Goal: Book appointment/travel/reservation

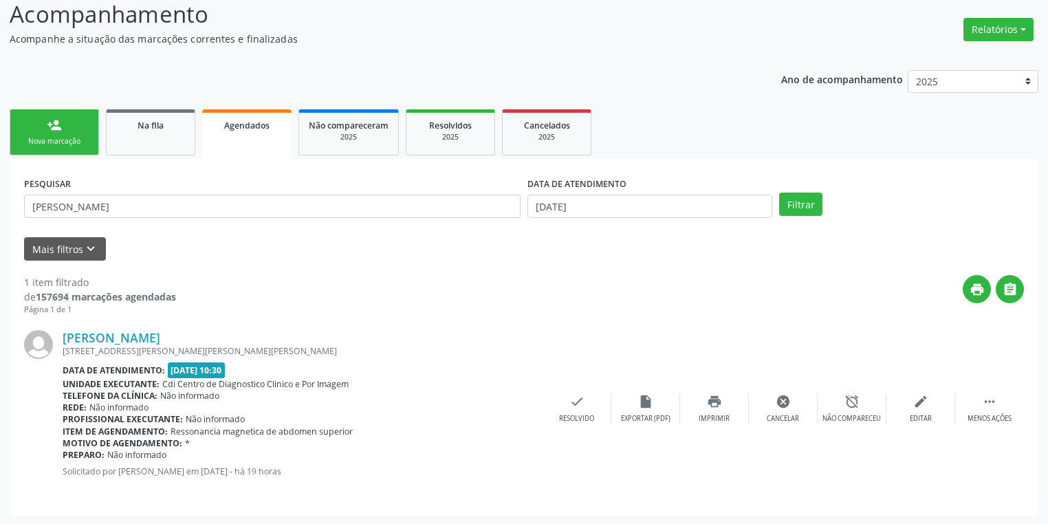
scroll to position [96, 0]
click at [96, 201] on input "[PERSON_NAME]" at bounding box center [272, 206] width 496 height 23
type input "A"
type input "708908796928613"
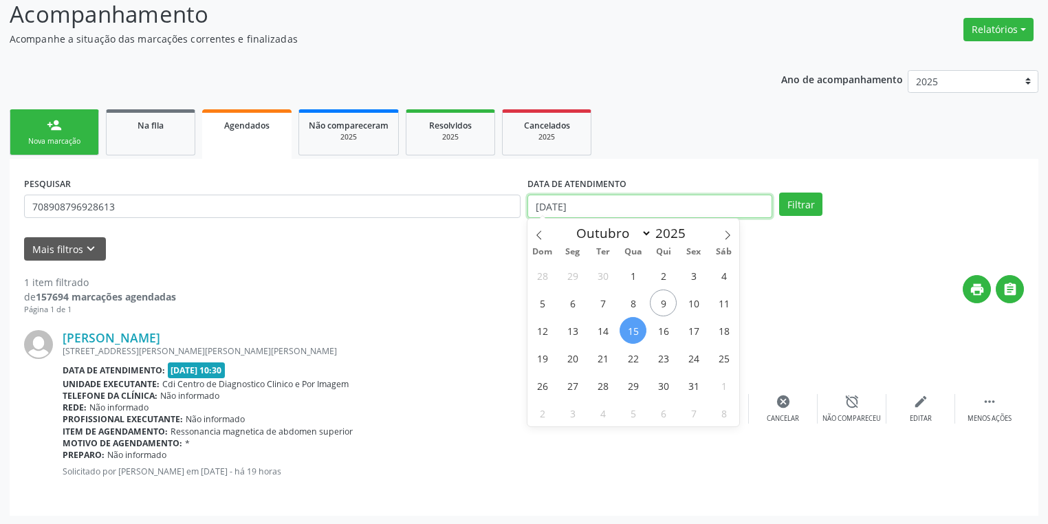
click at [613, 206] on input "[DATE]" at bounding box center [649, 206] width 245 height 23
click at [696, 303] on span "10" at bounding box center [693, 302] width 27 height 27
type input "[DATE]"
click at [696, 303] on span "10" at bounding box center [693, 302] width 27 height 27
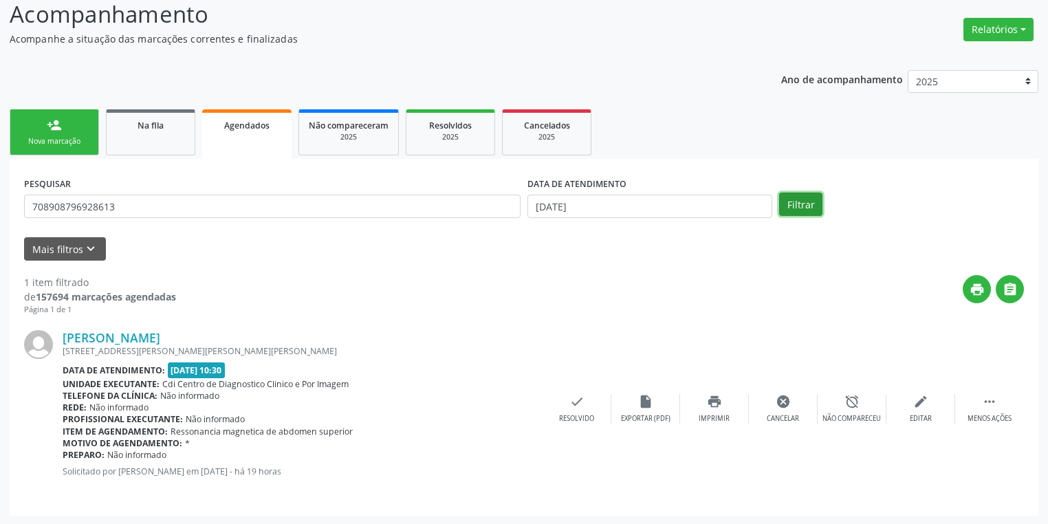
click at [800, 203] on button "Filtrar" at bounding box center [800, 203] width 43 height 23
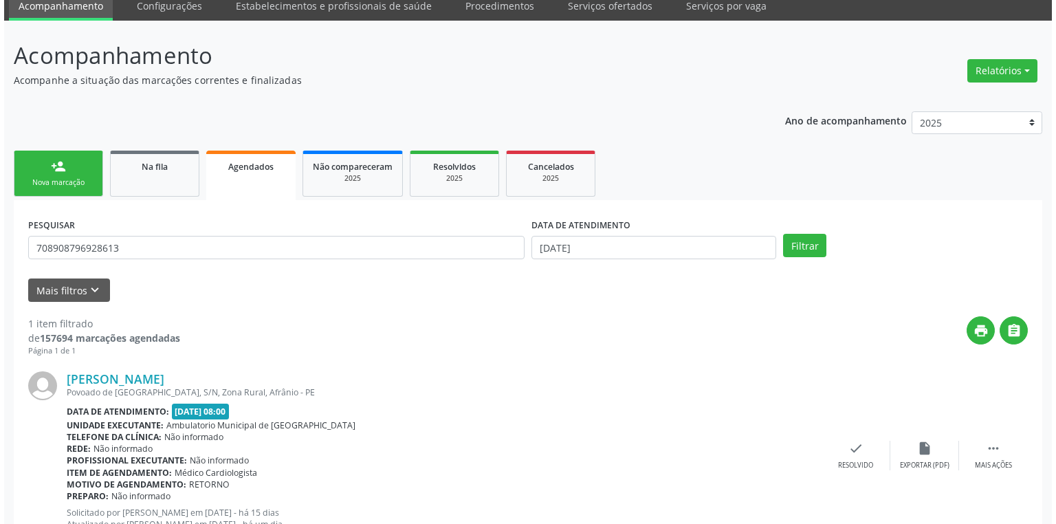
scroll to position [108, 0]
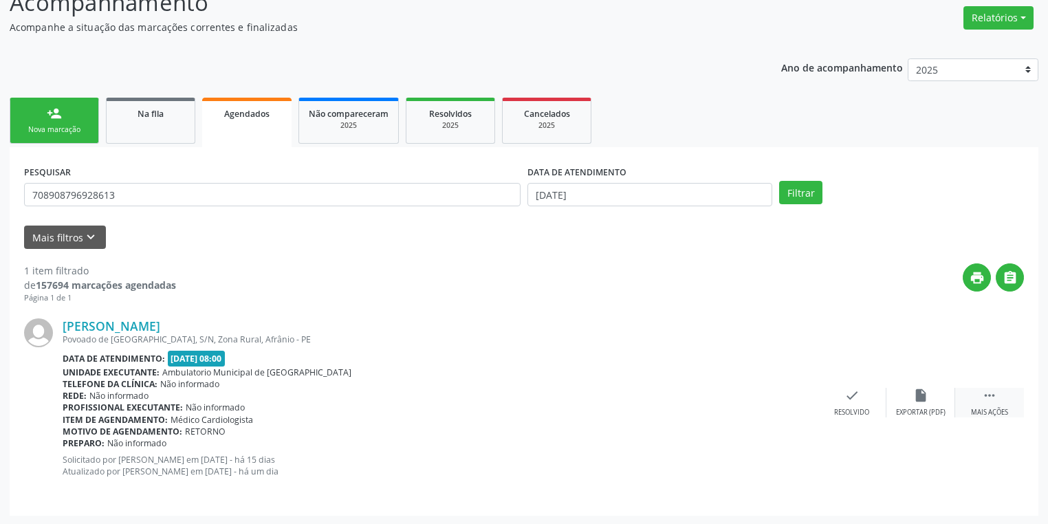
click at [990, 390] on icon "" at bounding box center [989, 395] width 15 height 15
click at [790, 395] on div "cancel Cancelar" at bounding box center [783, 403] width 69 height 30
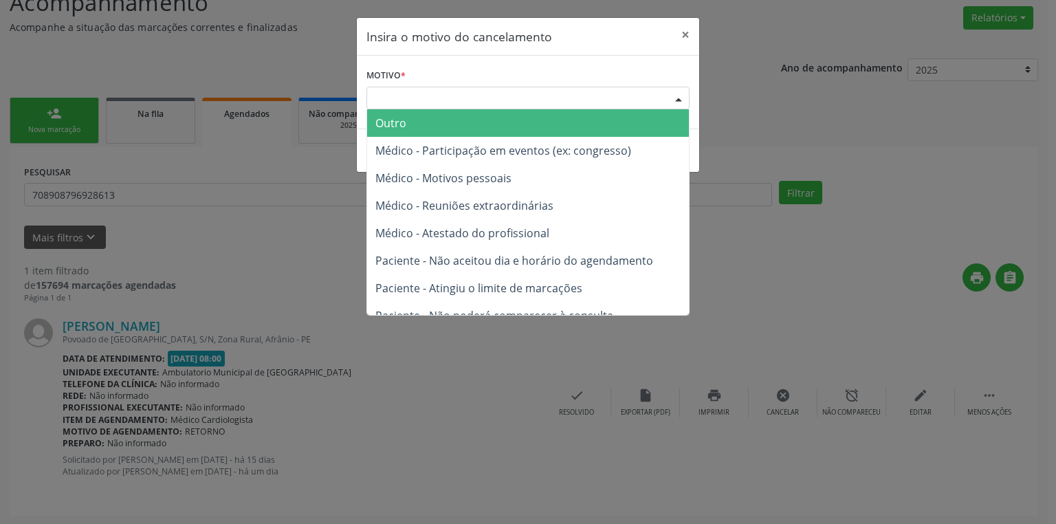
click at [448, 102] on div "Escolha o motivo" at bounding box center [527, 98] width 323 height 23
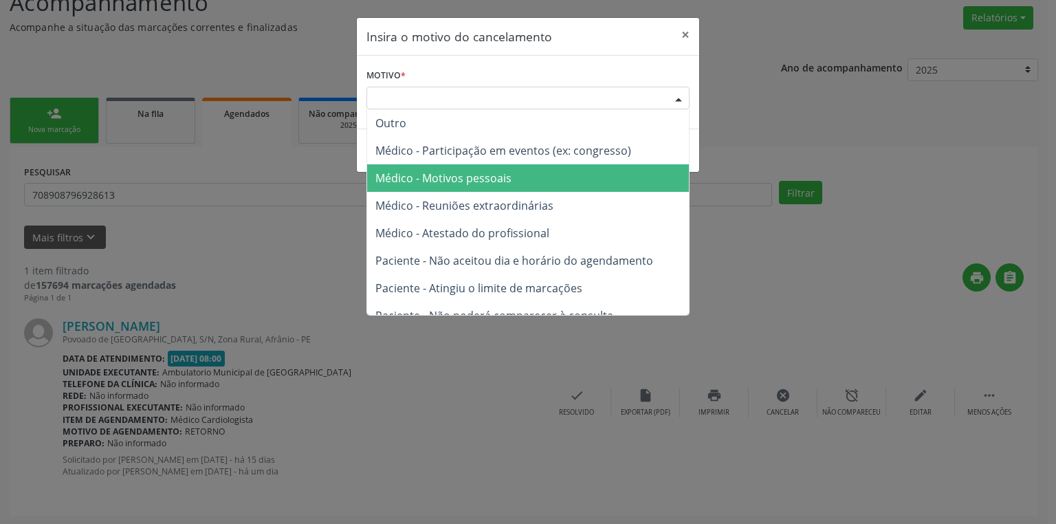
click at [469, 176] on span "Médico - Motivos pessoais" at bounding box center [443, 177] width 136 height 15
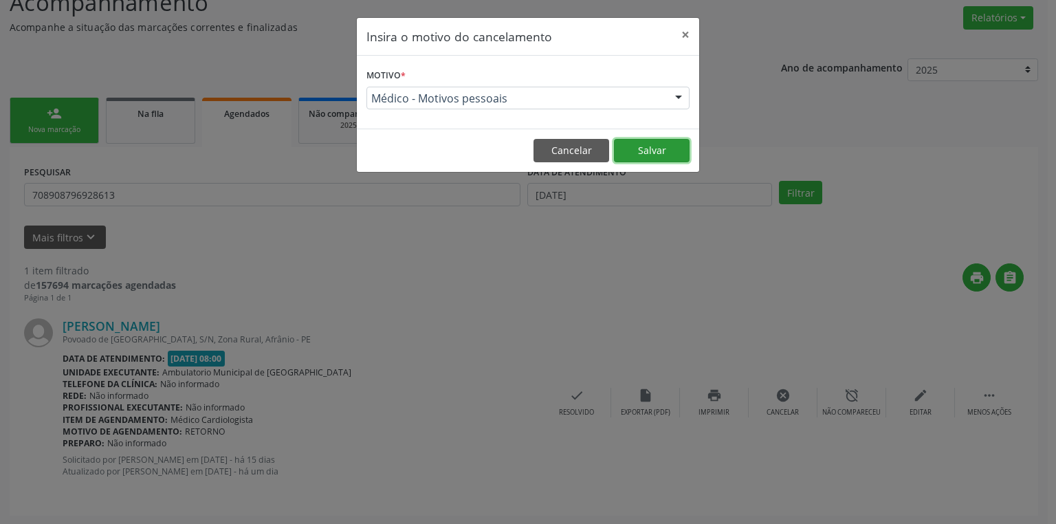
click at [653, 146] on button "Salvar" at bounding box center [652, 150] width 76 height 23
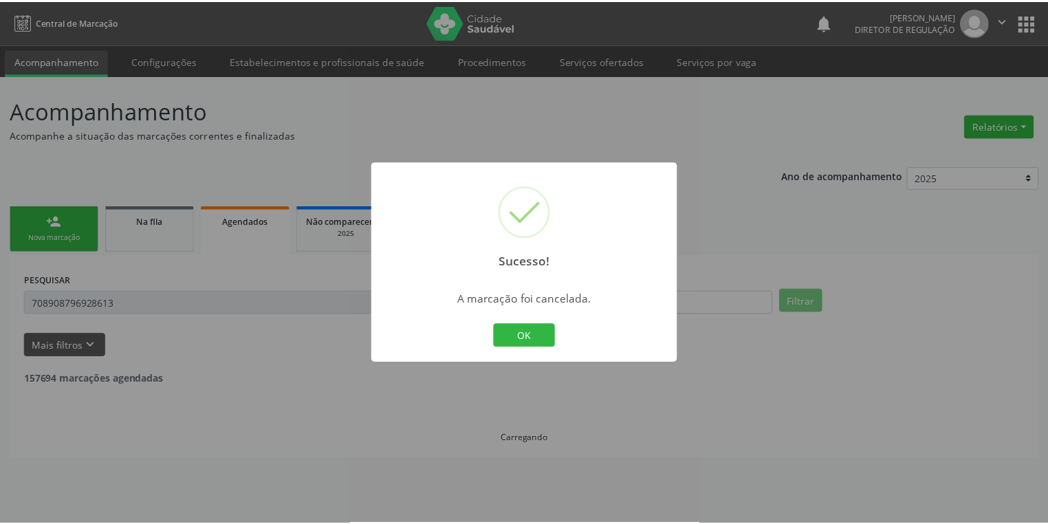
scroll to position [0, 0]
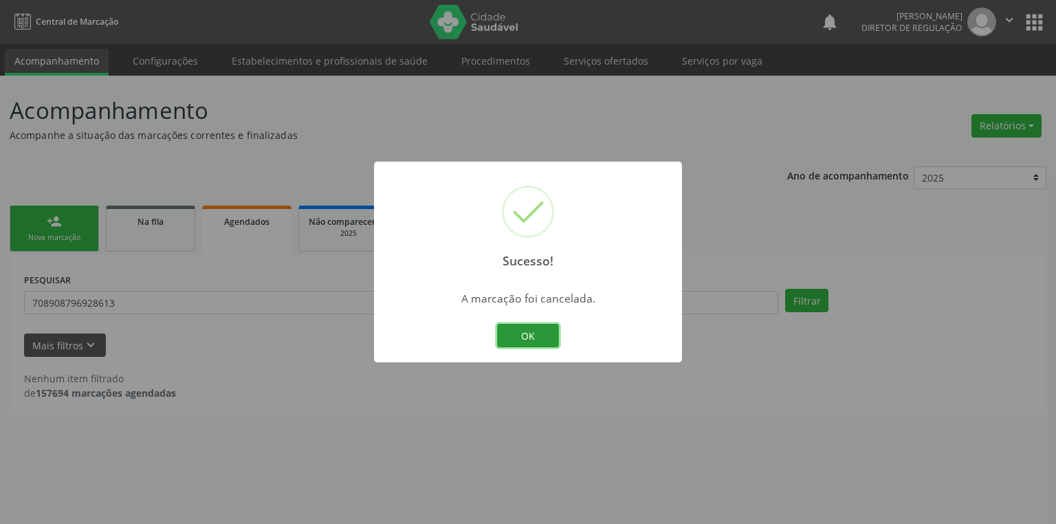
drag, startPoint x: 531, startPoint y: 338, endPoint x: 456, endPoint y: 327, distance: 75.1
click at [528, 335] on button "OK" at bounding box center [528, 335] width 62 height 23
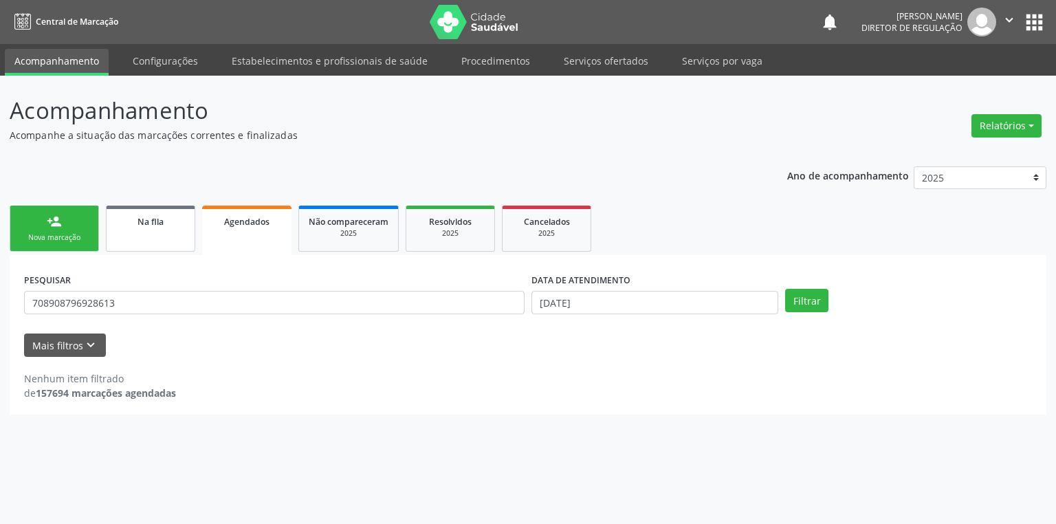
click at [142, 228] on link "Na fila" at bounding box center [150, 229] width 89 height 46
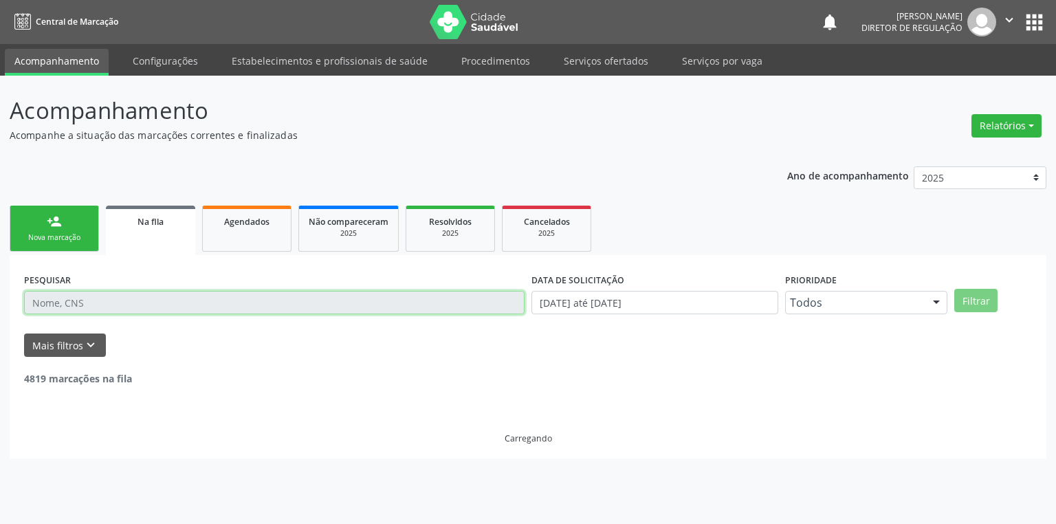
click at [120, 301] on input "text" at bounding box center [274, 302] width 500 height 23
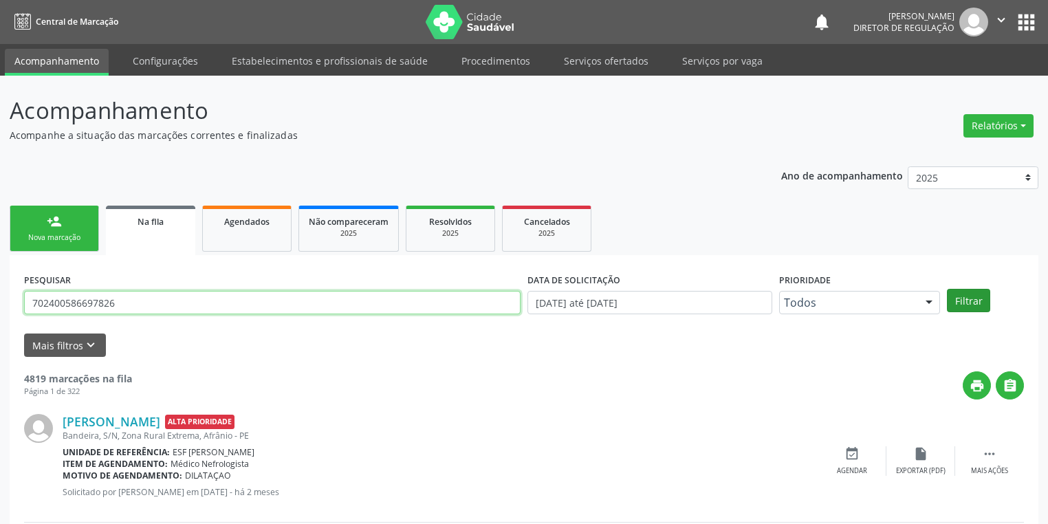
type input "702400586697826"
click at [953, 298] on button "Filtrar" at bounding box center [968, 300] width 43 height 23
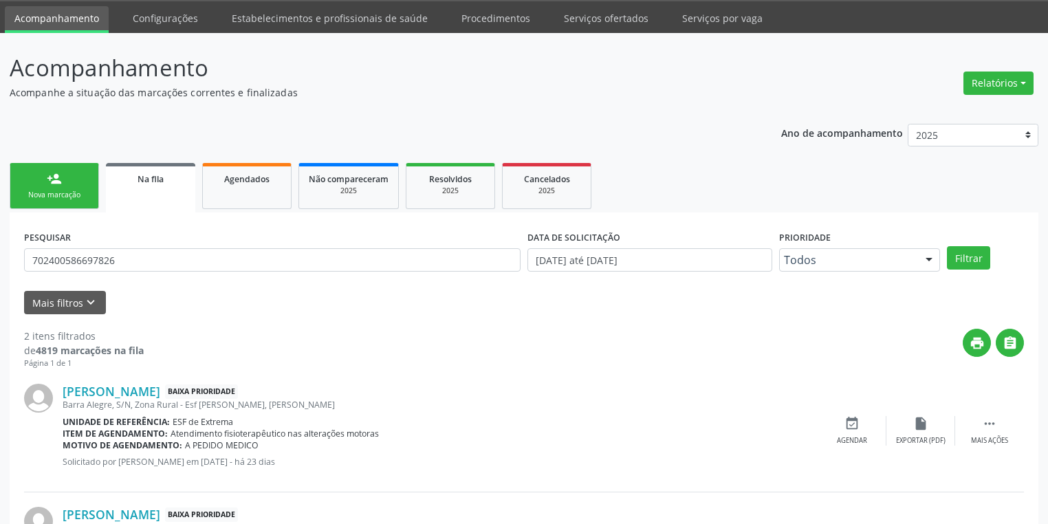
scroll to position [156, 0]
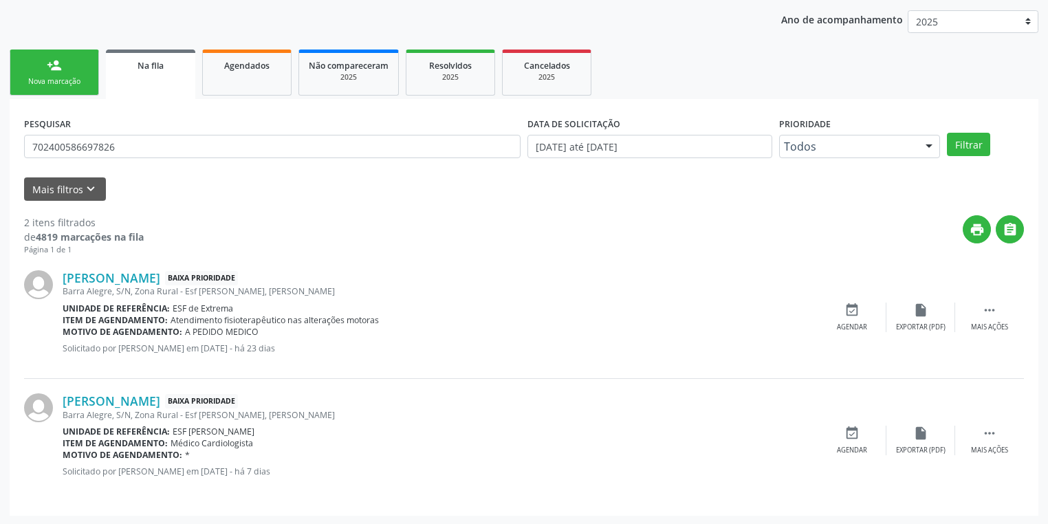
drag, startPoint x: 986, startPoint y: 429, endPoint x: 889, endPoint y: 418, distance: 97.6
click at [985, 429] on icon "" at bounding box center [989, 433] width 15 height 15
click at [650, 436] on icon "event_available" at bounding box center [645, 433] width 15 height 15
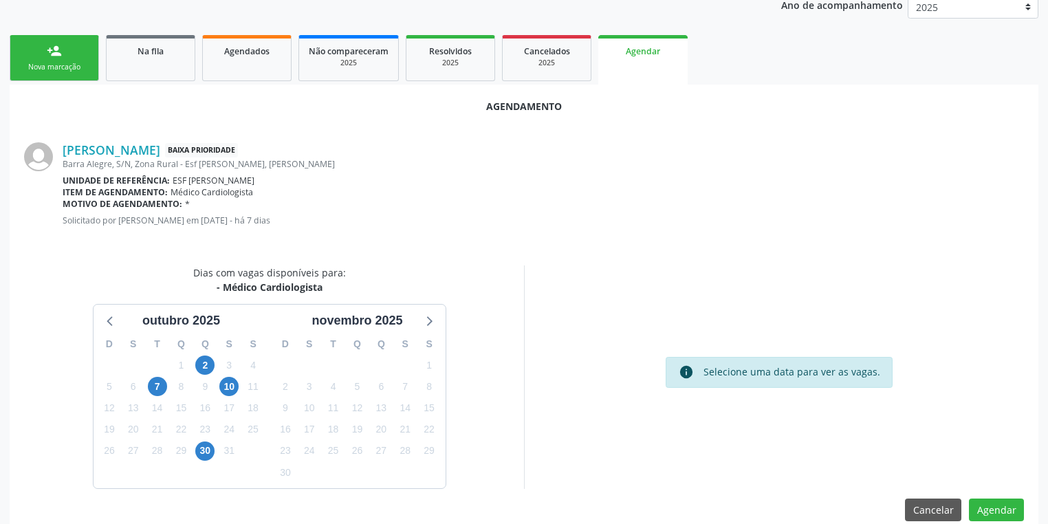
scroll to position [190, 0]
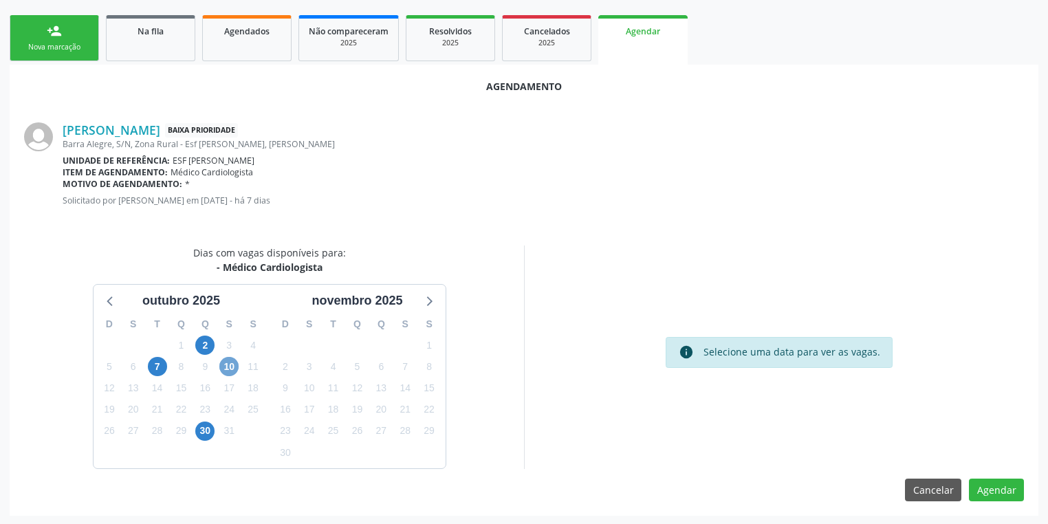
click at [224, 367] on span "10" at bounding box center [228, 366] width 19 height 19
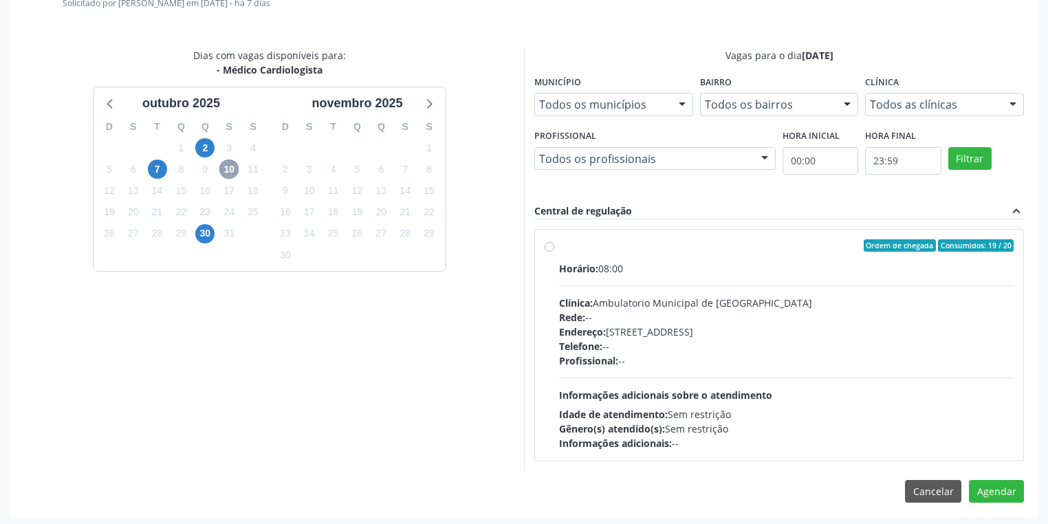
scroll to position [388, 0]
click at [723, 357] on div "Profissional: --" at bounding box center [786, 360] width 454 height 14
click at [554, 251] on input "Ordem de chegada Consumidos: 19 / 20 Horário: 08:00 Clínica: Ambulatorio Munici…" at bounding box center [549, 245] width 10 height 12
radio input "true"
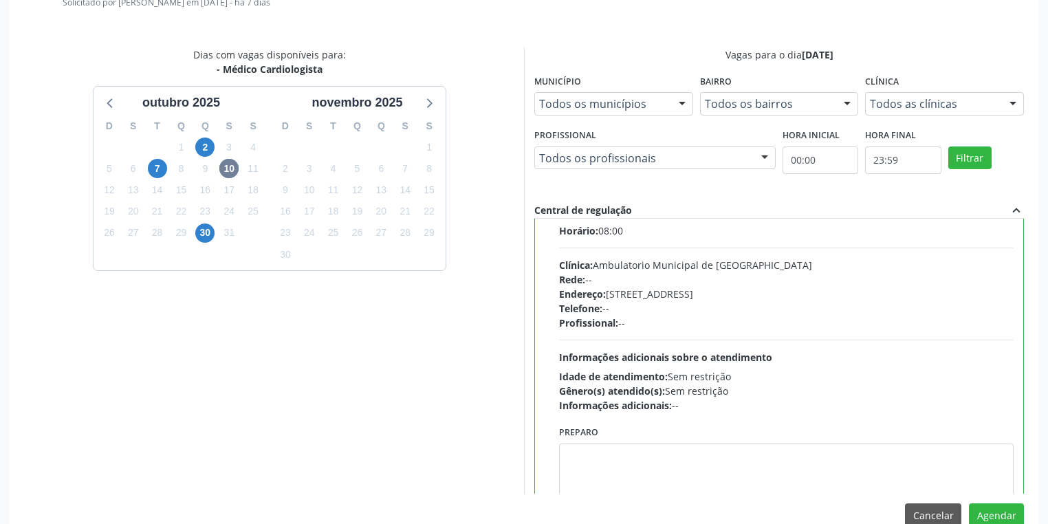
scroll to position [67, 0]
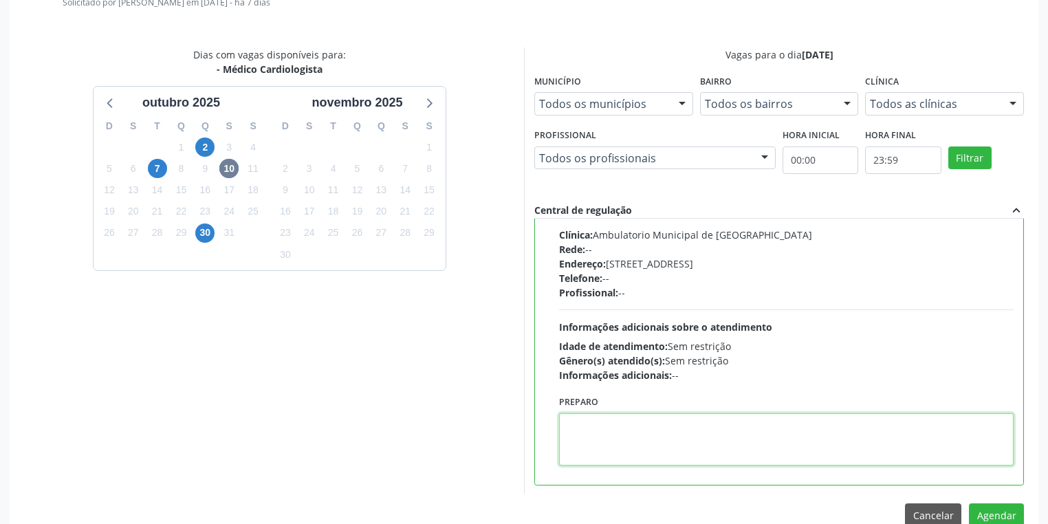
drag, startPoint x: 604, startPoint y: 432, endPoint x: 654, endPoint y: 434, distance: 49.6
click at [605, 431] on textarea at bounding box center [786, 439] width 454 height 52
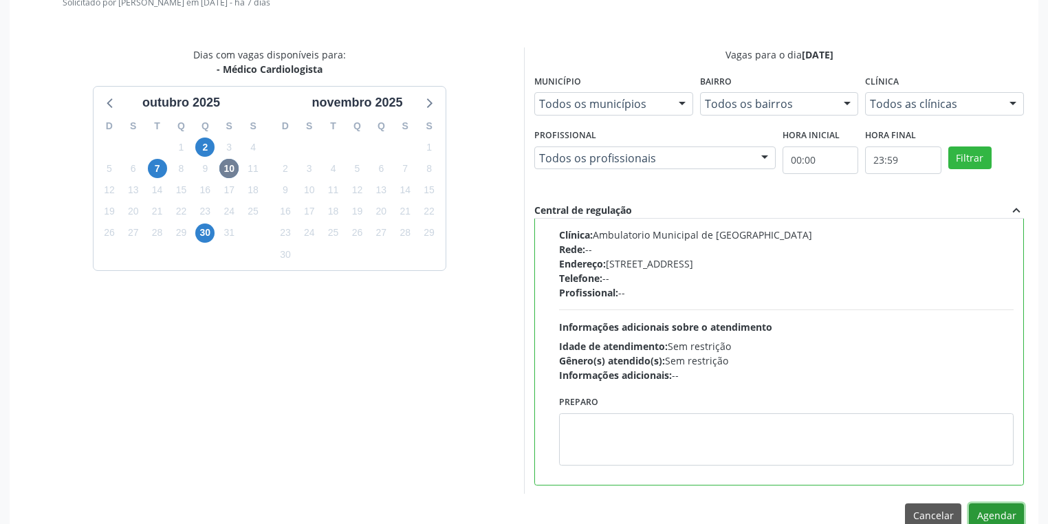
click at [987, 513] on button "Agendar" at bounding box center [996, 514] width 55 height 23
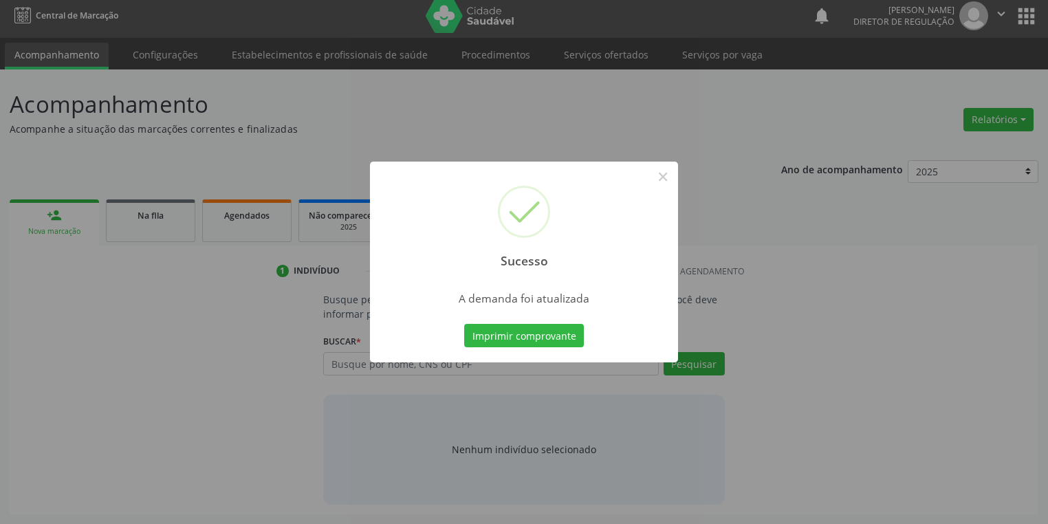
scroll to position [5, 0]
click at [550, 336] on button "Imprimir comprovante" at bounding box center [524, 335] width 120 height 23
